Goal: Transaction & Acquisition: Purchase product/service

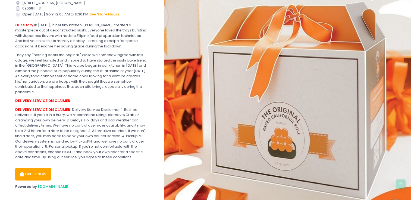
scroll to position [107, 0]
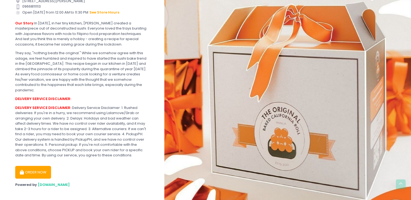
click at [33, 169] on button "ORDER NOW" at bounding box center [33, 172] width 36 height 13
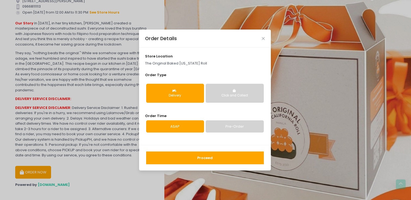
click at [183, 92] on button "Delivery" at bounding box center [175, 93] width 58 height 19
click at [254, 92] on button "Click and Collect" at bounding box center [235, 93] width 58 height 19
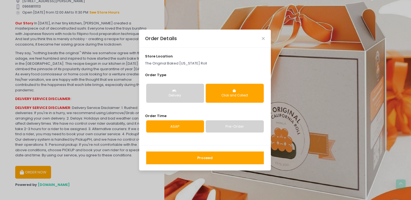
drag, startPoint x: 267, startPoint y: 67, endPoint x: 269, endPoint y: 87, distance: 20.2
click at [269, 87] on div "store location The Original Baked [US_STATE] Roll Order Type Delivery Click and…" at bounding box center [205, 97] width 132 height 98
click at [172, 98] on button "Delivery" at bounding box center [175, 93] width 58 height 19
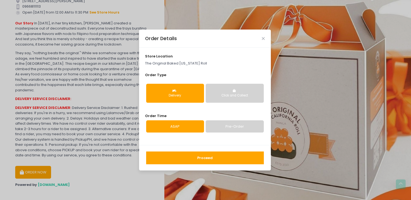
click at [221, 123] on link "Pre-Order" at bounding box center [235, 127] width 58 height 12
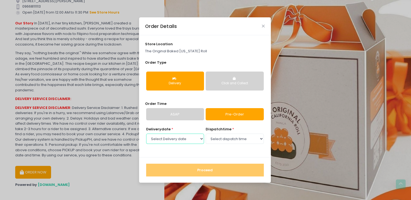
click at [201, 140] on select "Select Delivery date [DATE] [DATE] [DATE] [DATE] [DATE] [DATE] [DATE] [DATE] [D…" at bounding box center [175, 139] width 58 height 10
select select "[DATE]"
click at [146, 134] on select "Select Delivery date [DATE] [DATE] [DATE] [DATE] [DATE] [DATE] [DATE] [DATE] [D…" at bounding box center [175, 139] width 58 height 10
click at [224, 139] on select "Select dispatch time 12:00 AM - 12:30 AM 12:30 AM - 01:00 AM 01:00 AM - 01:30 A…" at bounding box center [235, 139] width 58 height 10
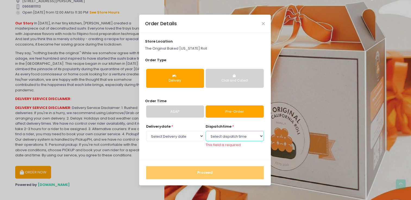
click at [260, 139] on select "Select dispatch time 12:00 AM - 12:30 AM 12:30 AM - 01:00 AM 01:00 AM - 01:30 A…" at bounding box center [235, 136] width 58 height 10
select select "17:00"
click at [206, 134] on select "Select dispatch time 12:00 AM - 12:30 AM 12:30 AM - 01:00 AM 01:00 AM - 01:30 A…" at bounding box center [235, 136] width 58 height 10
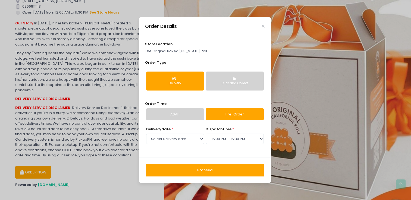
click at [227, 169] on button "Proceed" at bounding box center [205, 170] width 118 height 13
